Goal: Task Accomplishment & Management: Use online tool/utility

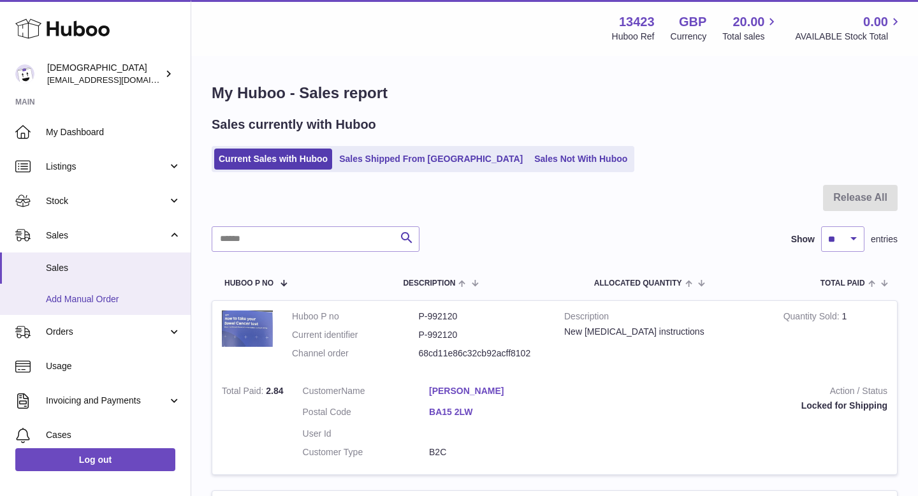
click at [85, 296] on span "Add Manual Order" at bounding box center [113, 299] width 135 height 12
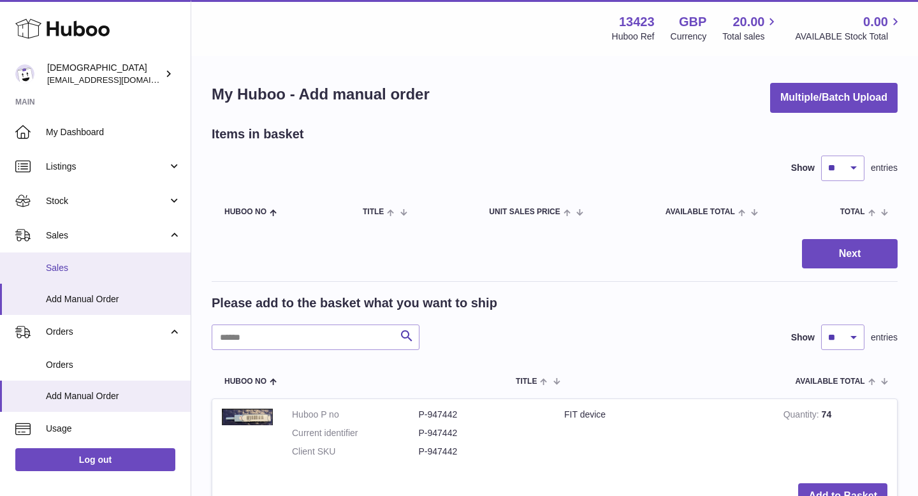
click at [82, 263] on span "Sales" at bounding box center [113, 268] width 135 height 12
